Goal: Information Seeking & Learning: Learn about a topic

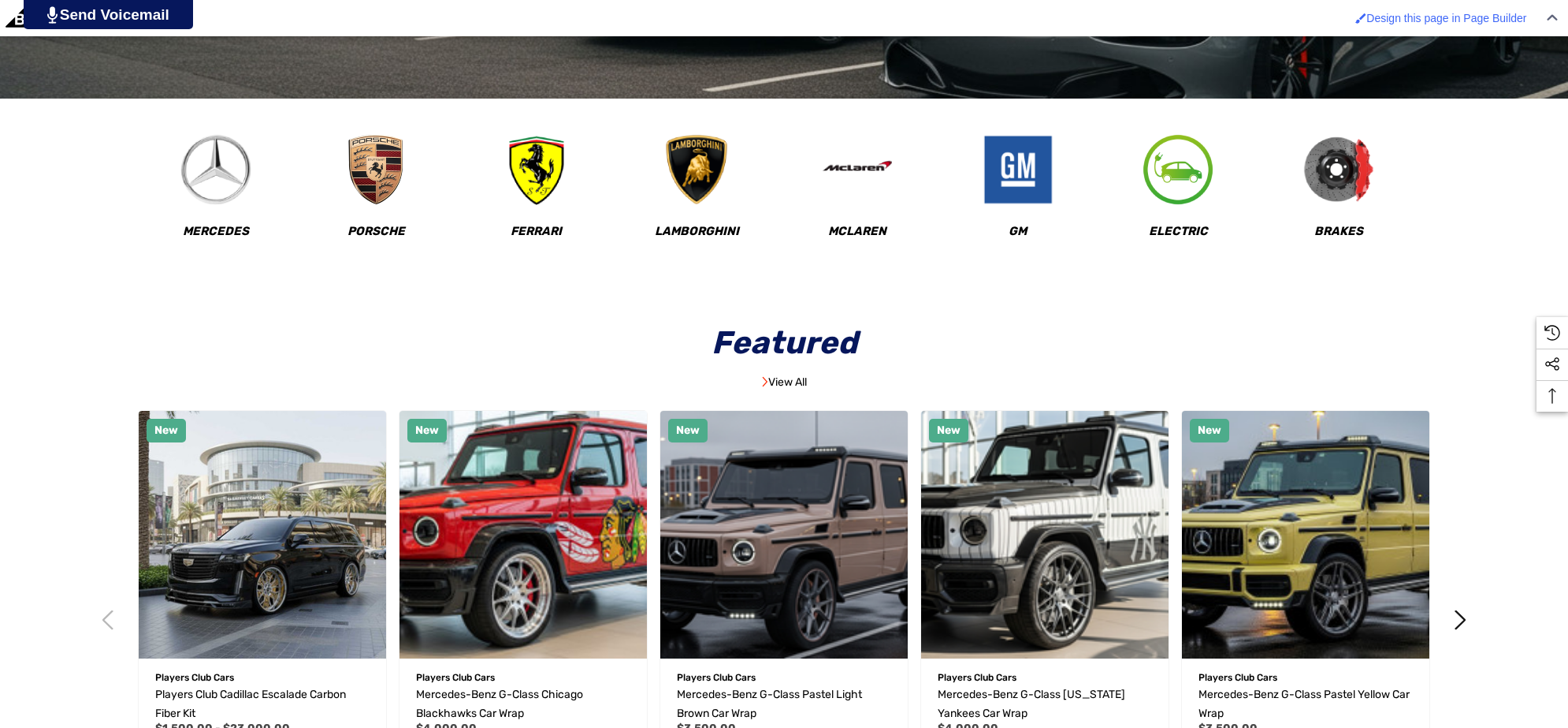
scroll to position [886, 0]
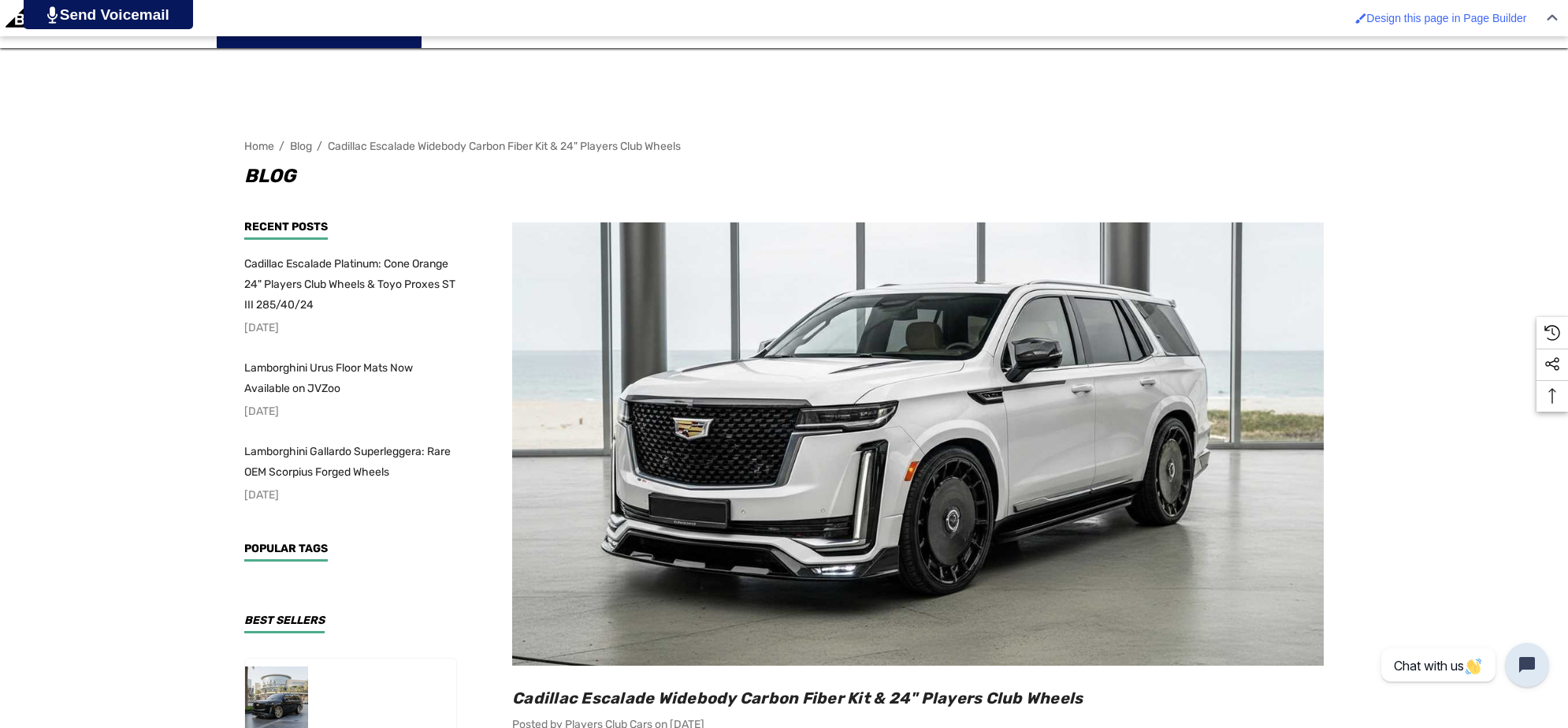
scroll to position [295, 0]
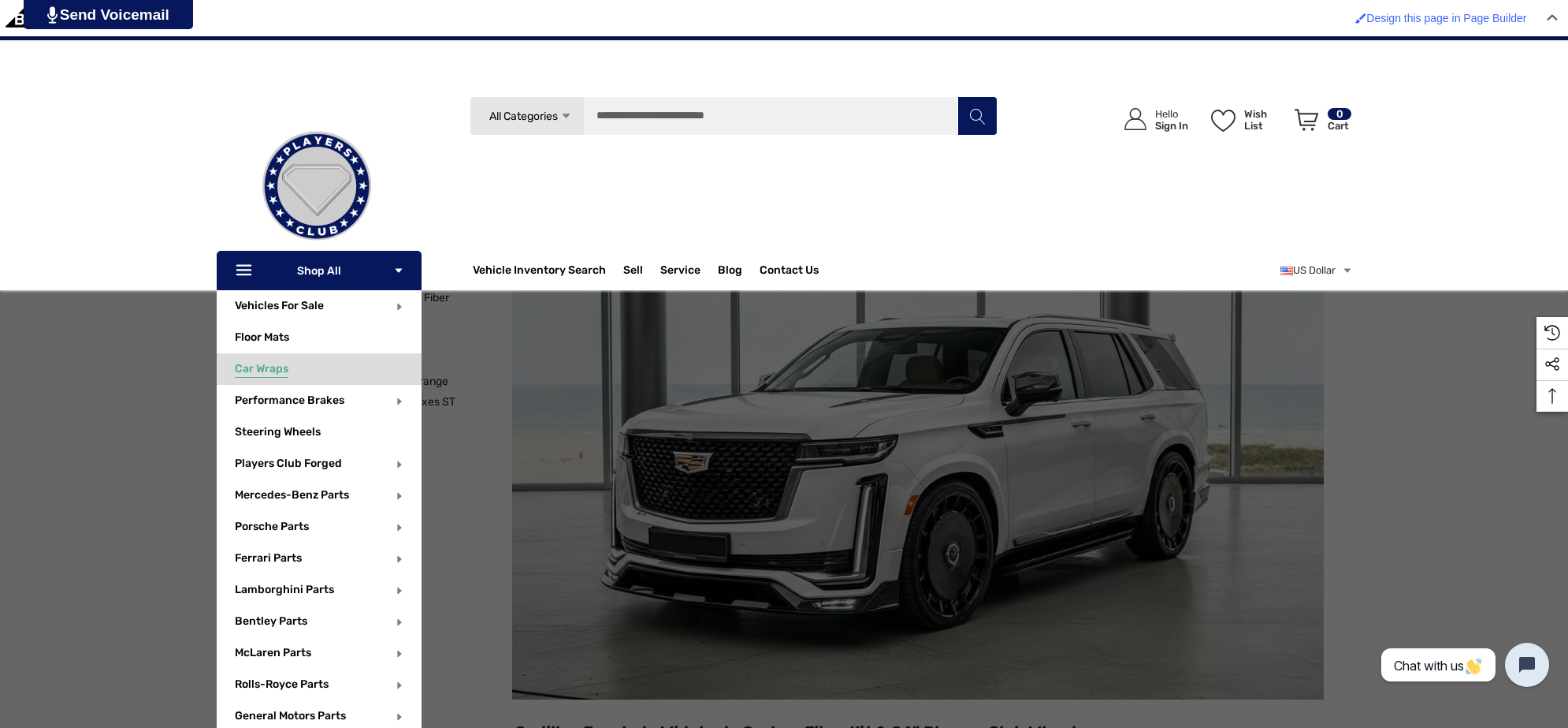
scroll to position [197, 0]
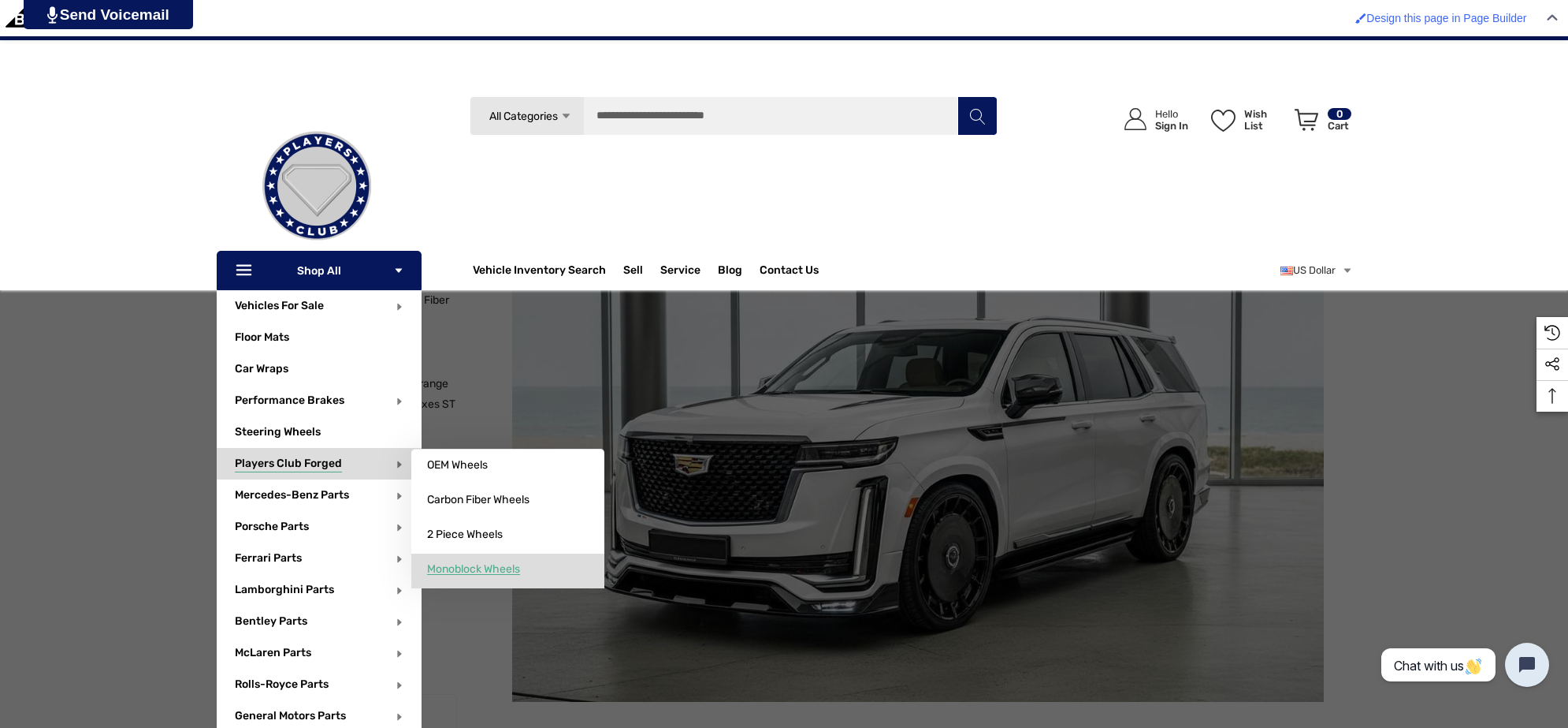
click at [520, 562] on span "Monoblock Wheels" at bounding box center [473, 569] width 93 height 14
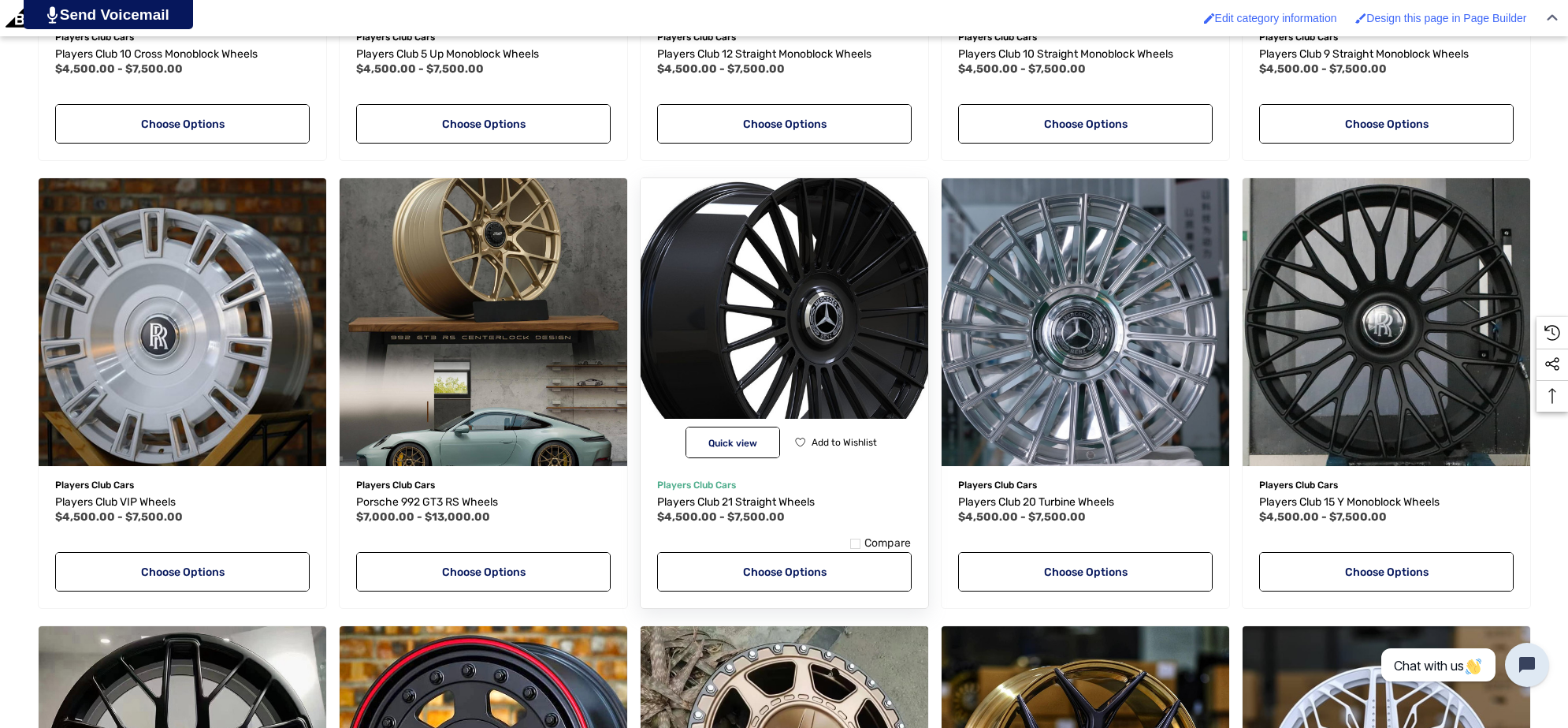
scroll to position [886, 0]
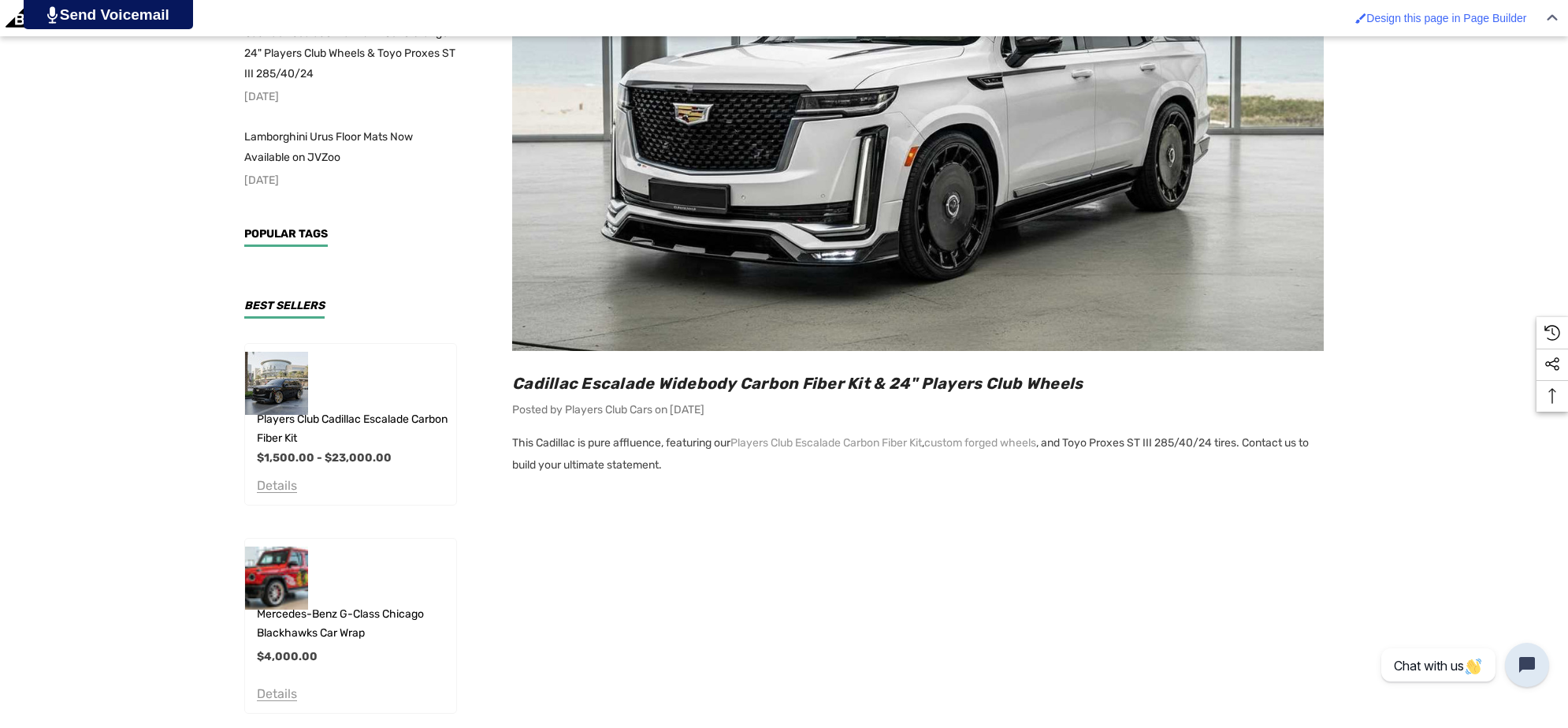
scroll to position [591, 0]
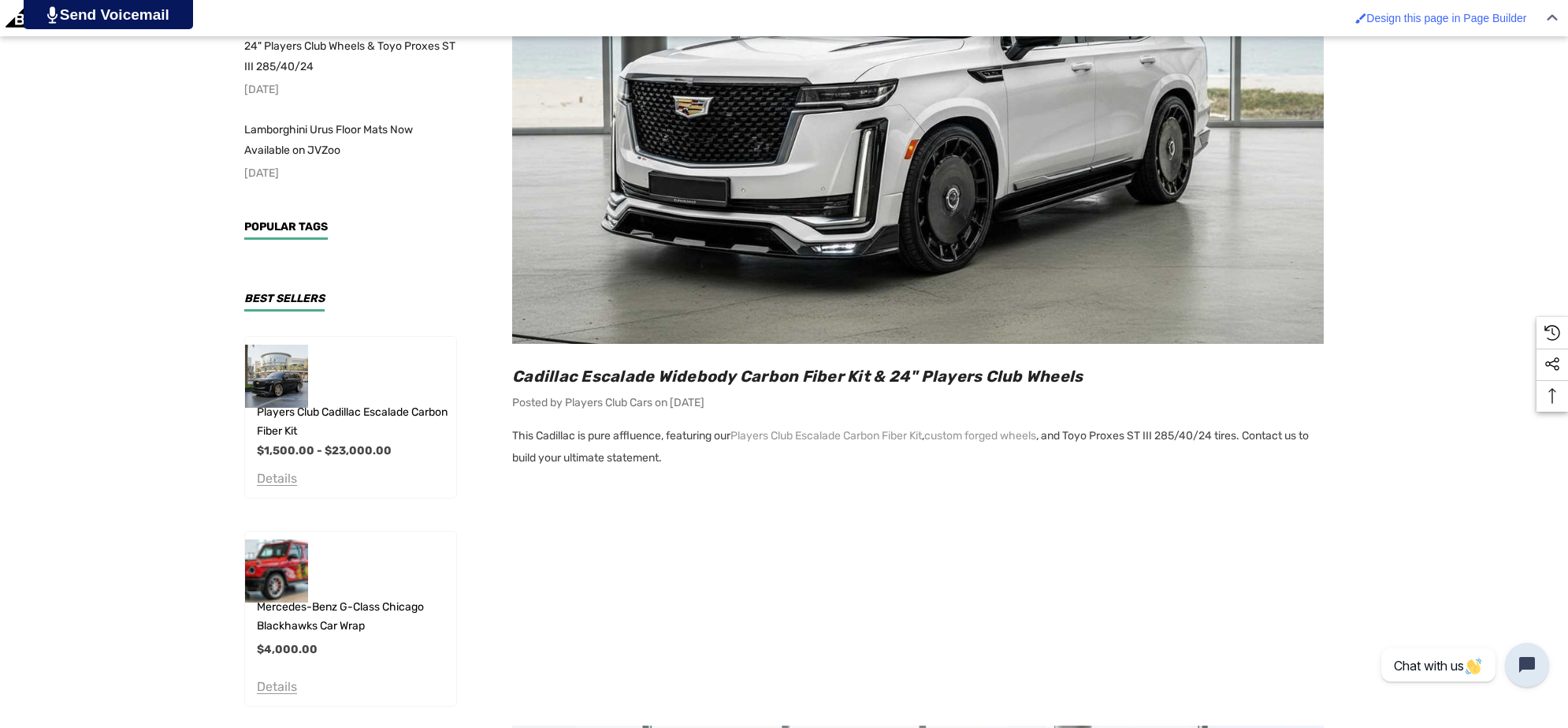
click at [1085, 378] on h2 "Cadillac Escalade Widebody Carbon Fiber Kit & 24" Players Club Wheels" at bounding box center [918, 376] width 811 height 21
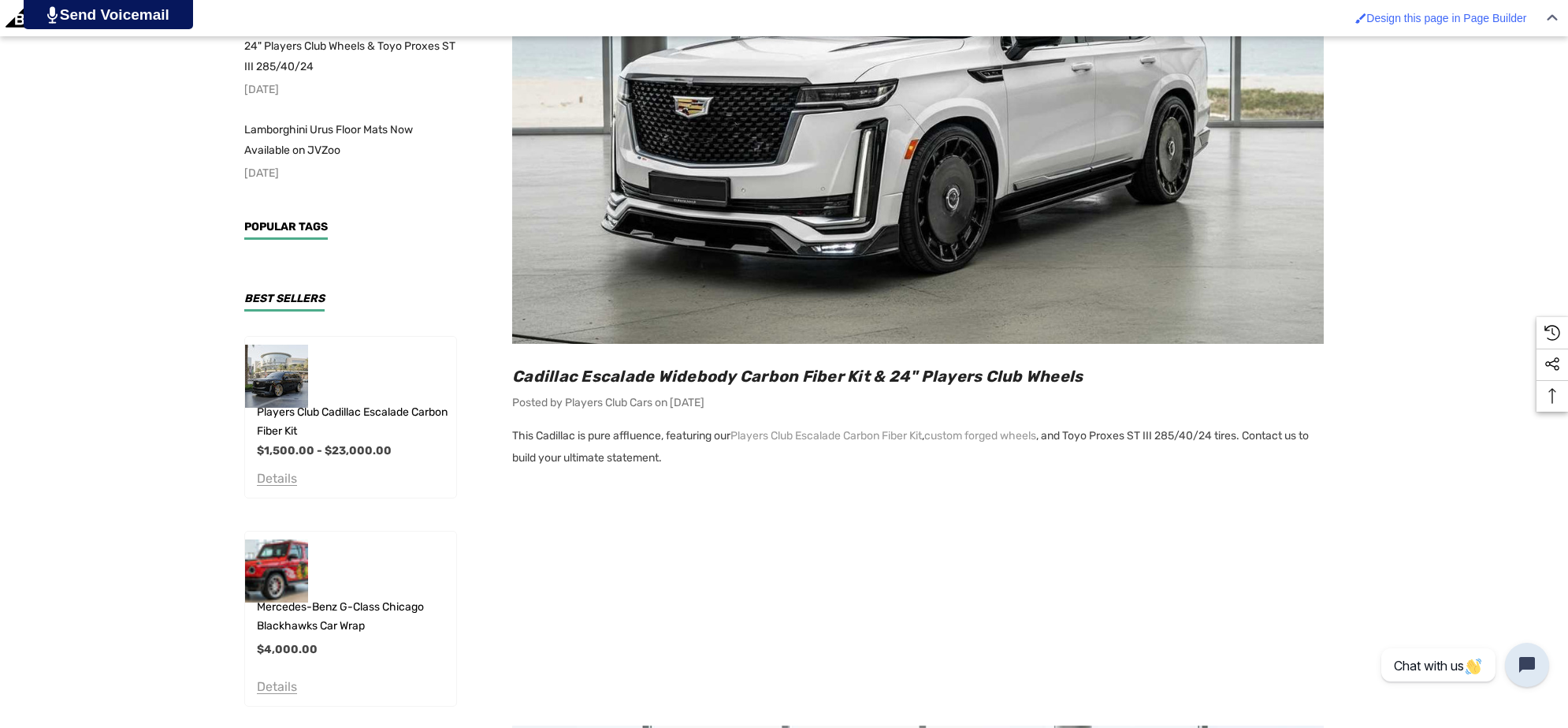
click at [1081, 370] on h2 "Cadillac Escalade Widebody Carbon Fiber Kit & 24" Players Club Wheels" at bounding box center [918, 376] width 811 height 21
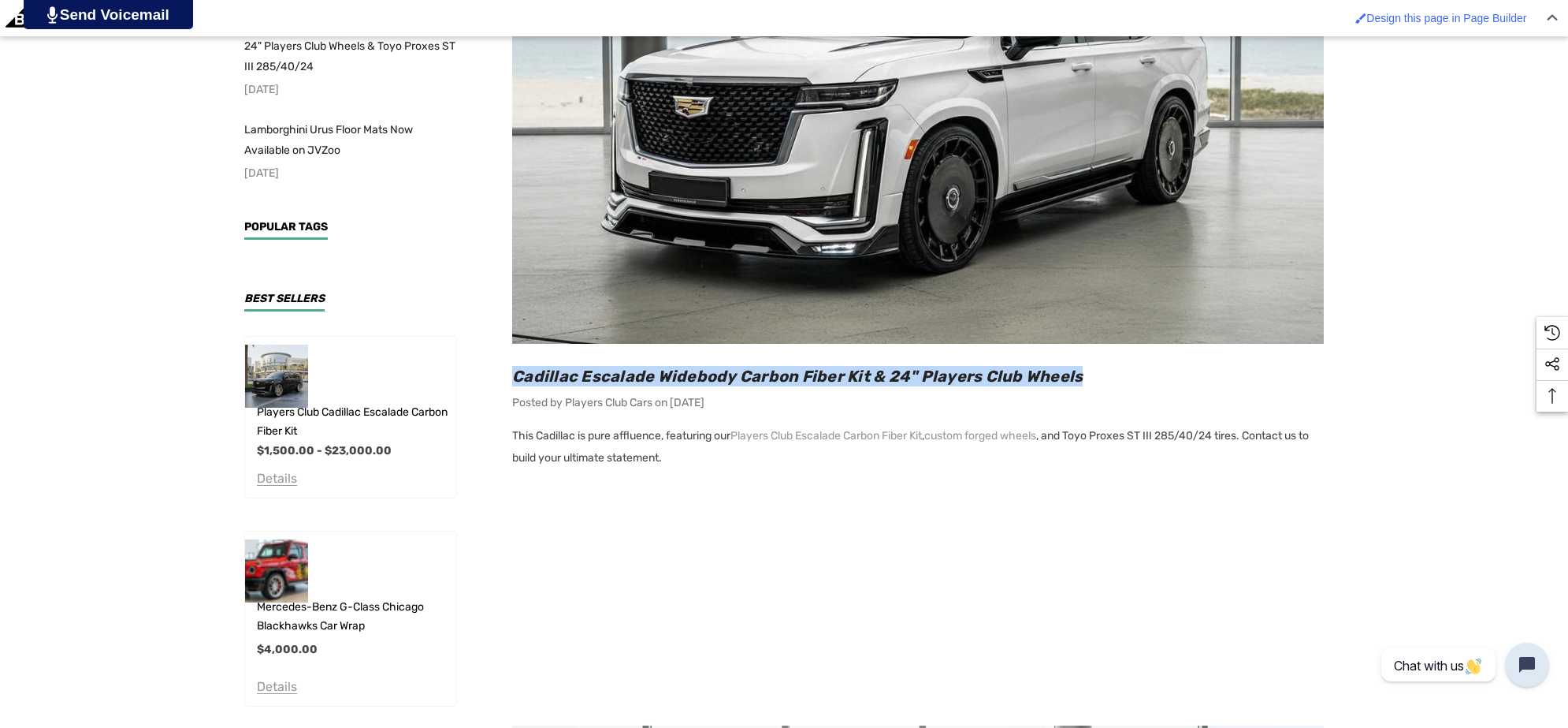
click at [1097, 373] on h2 "Cadillac Escalade Widebody Carbon Fiber Kit & 24" Players Club Wheels" at bounding box center [918, 376] width 811 height 21
copy span "Cadillac Escalade Widebody Carbon Fiber Kit & 24" Players Club Wheels"
